Goal: Task Accomplishment & Management: Manage account settings

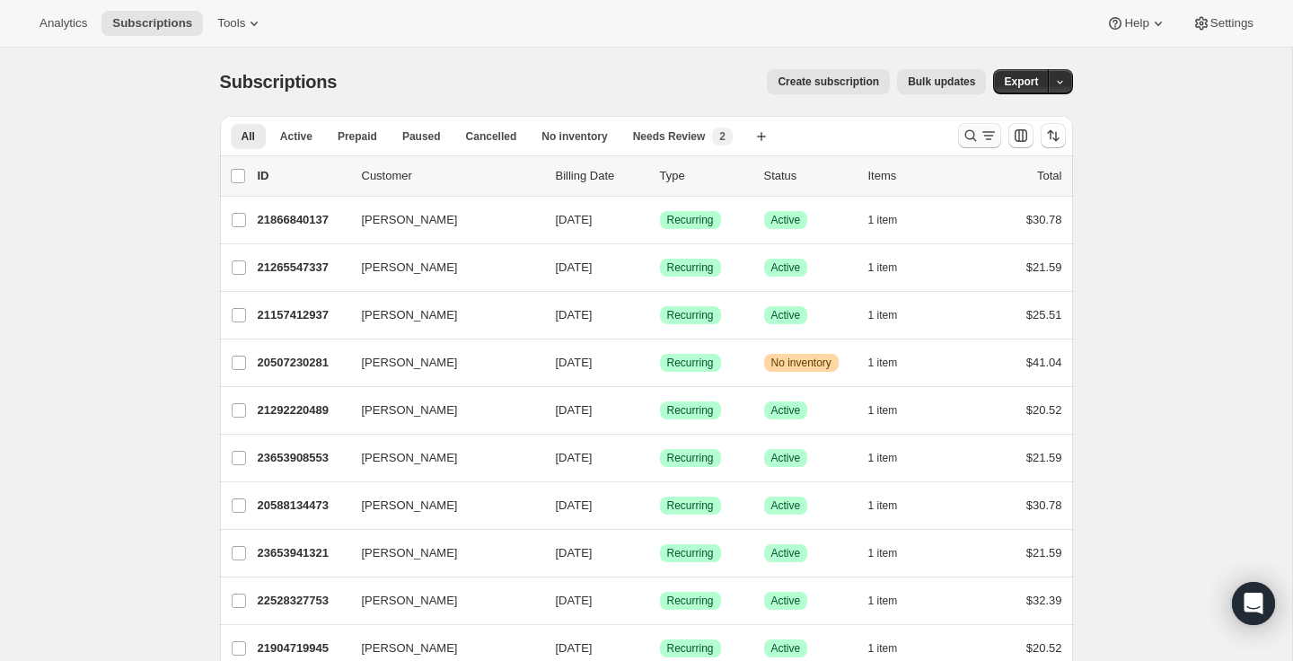
click at [989, 129] on icon "Search and filter results" at bounding box center [988, 136] width 18 height 18
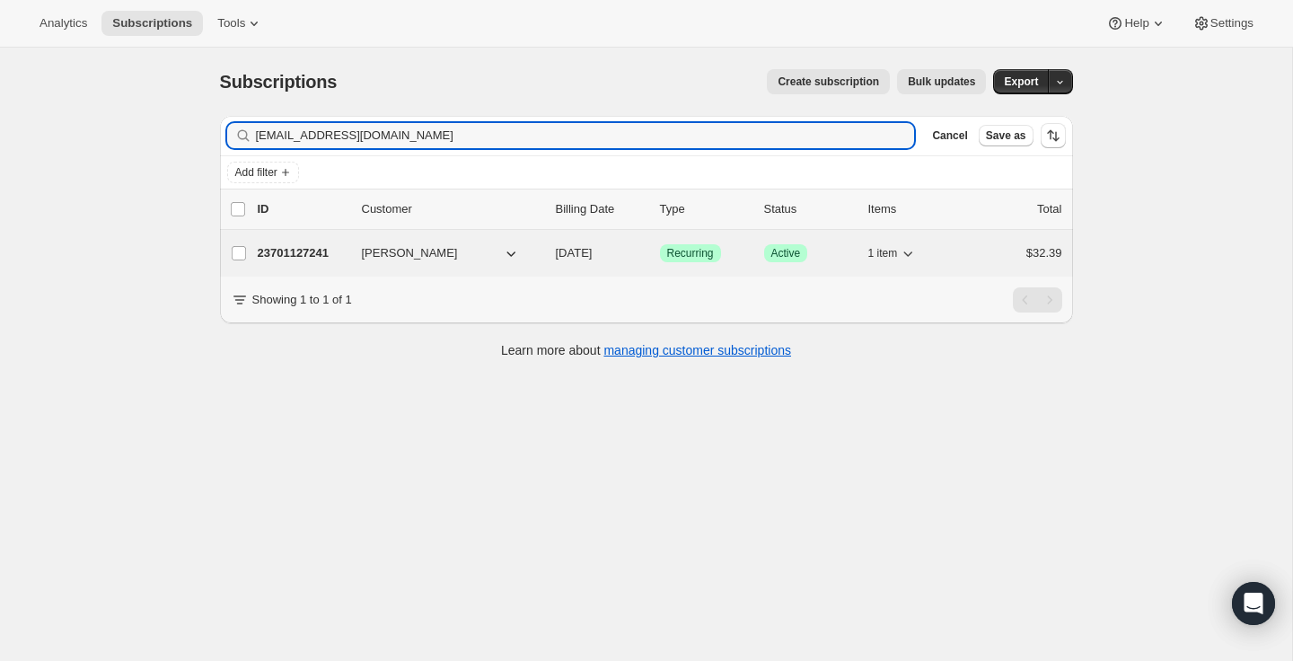
type input "[EMAIL_ADDRESS][DOMAIN_NAME]"
click at [469, 259] on button "[PERSON_NAME]" at bounding box center [441, 253] width 180 height 29
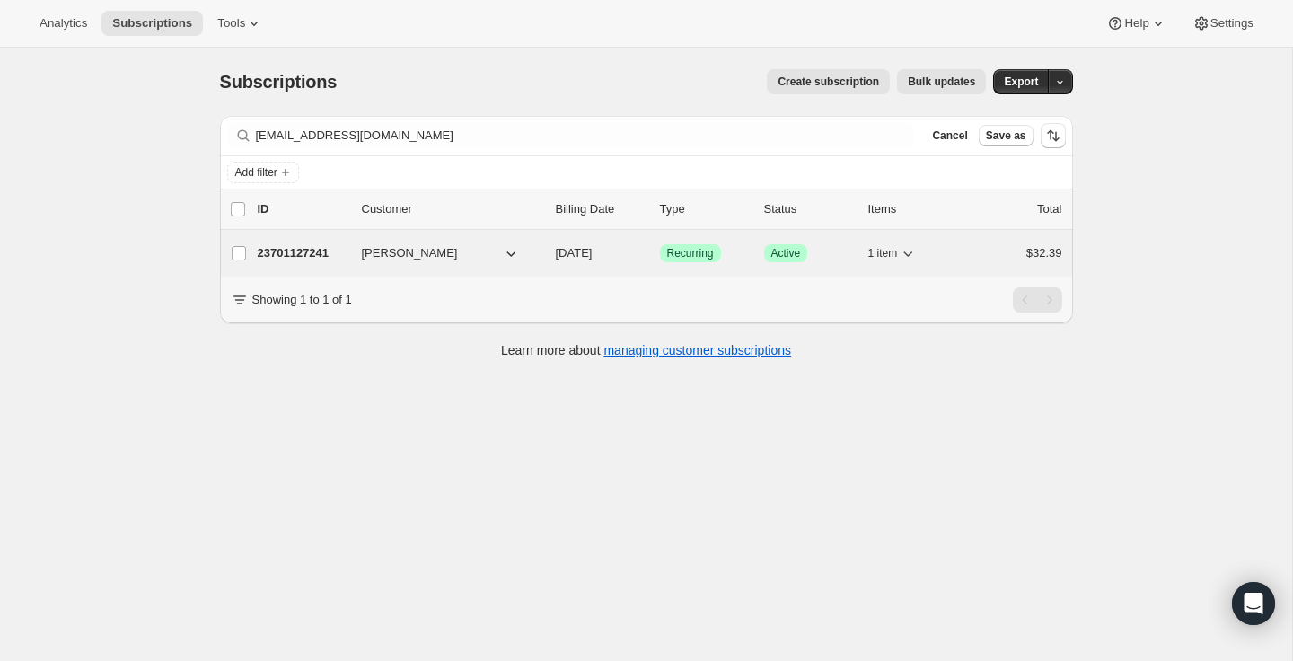
click at [404, 250] on span "[PERSON_NAME]" at bounding box center [410, 253] width 96 height 18
click at [299, 261] on p "23701127241" at bounding box center [303, 253] width 90 height 18
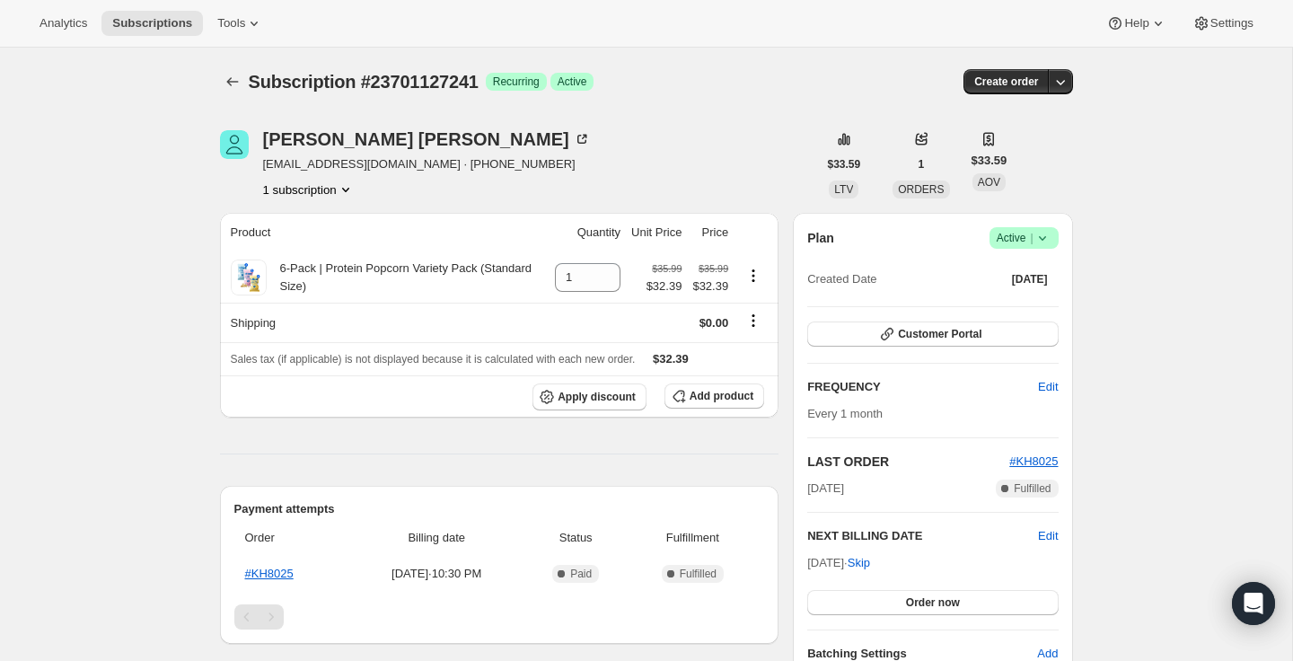
click at [1024, 242] on span "Active |" at bounding box center [1023, 238] width 55 height 18
click at [1016, 298] on span "Cancel subscription" at bounding box center [1018, 303] width 101 height 13
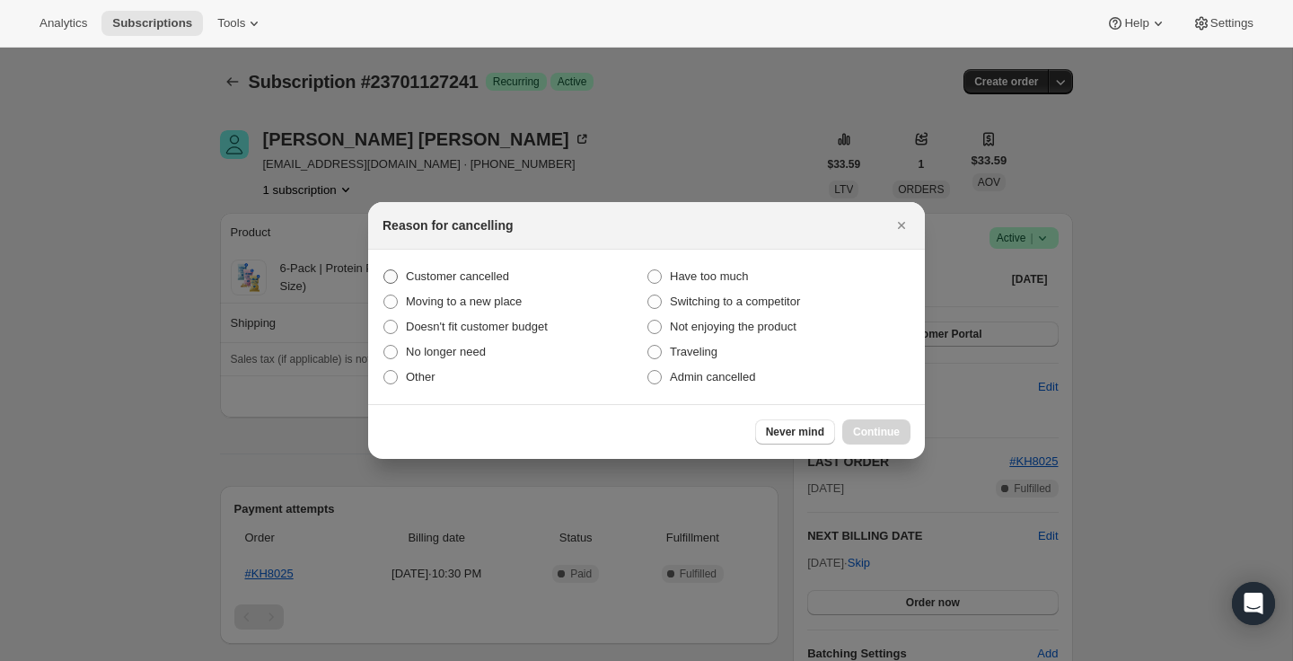
click at [477, 274] on span "Customer cancelled" at bounding box center [457, 275] width 103 height 13
click at [384, 270] on input "Customer cancelled" at bounding box center [383, 269] width 1 height 1
radio input "true"
click at [881, 436] on span "Continue" at bounding box center [876, 432] width 47 height 14
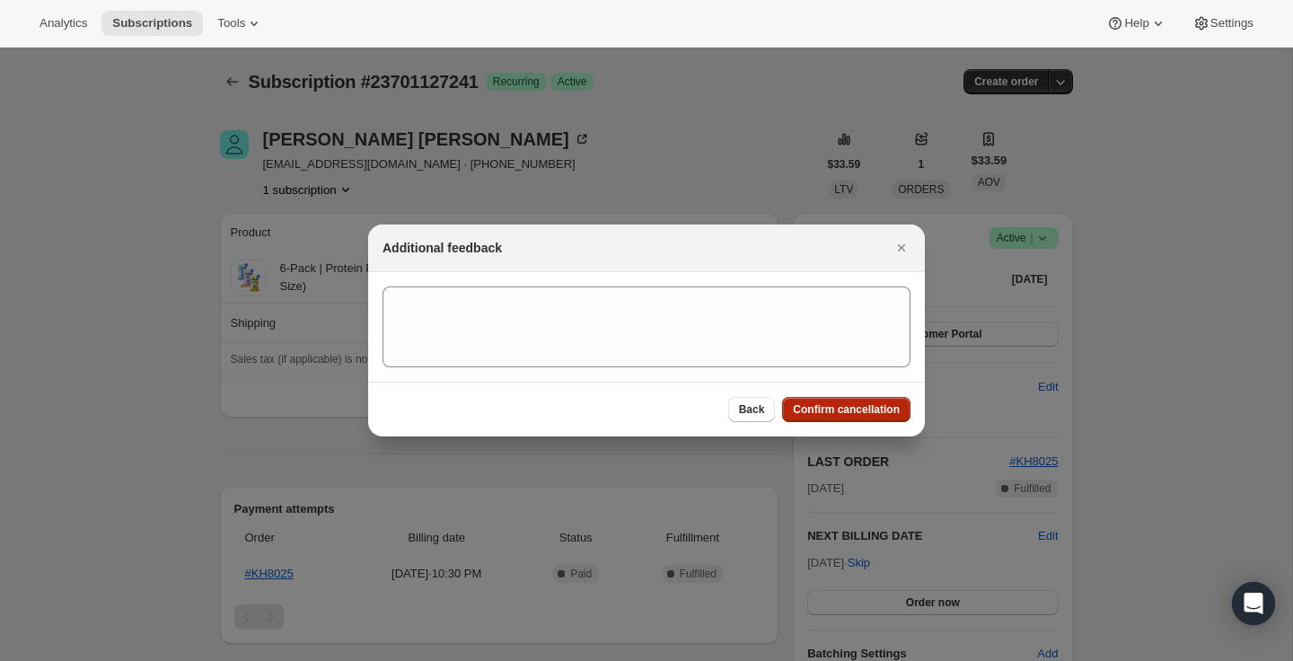
click at [837, 402] on button "Confirm cancellation" at bounding box center [846, 409] width 128 height 25
